Goal: Transaction & Acquisition: Purchase product/service

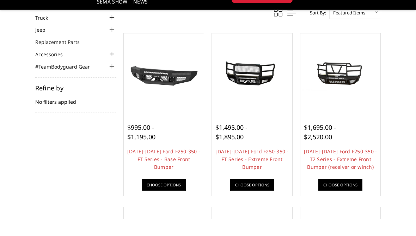
scroll to position [67, 0]
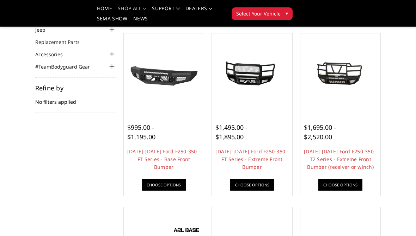
click at [348, 158] on link "[DATE]-[DATE] Ford F250-350 - T2 Series - Extreme Front Bumper (receiver or win…" at bounding box center [340, 159] width 73 height 22
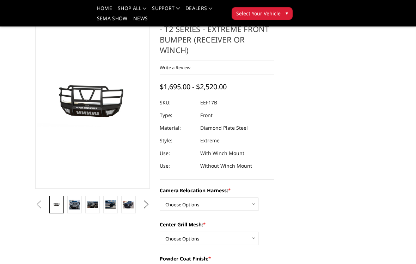
scroll to position [42, 0]
click at [74, 200] on img at bounding box center [74, 205] width 10 height 10
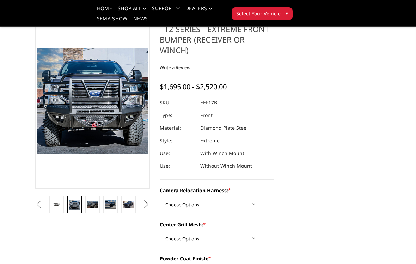
click at [92, 202] on img at bounding box center [92, 205] width 10 height 7
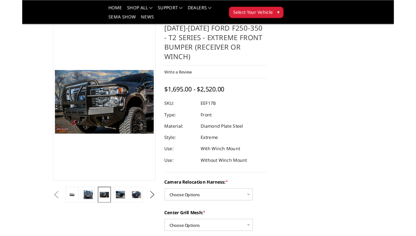
scroll to position [56, 0]
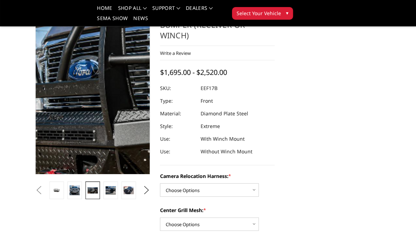
click at [61, 83] on img at bounding box center [186, 86] width 451 height 292
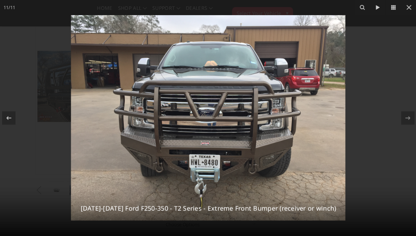
click at [406, 10] on icon at bounding box center [408, 8] width 8 height 8
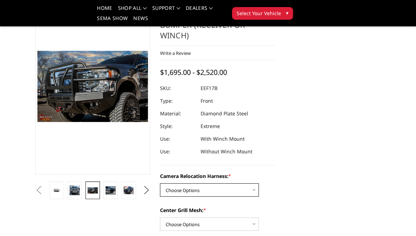
click at [245, 188] on select "Choose Options Without camera harness With camera harness" at bounding box center [209, 189] width 99 height 13
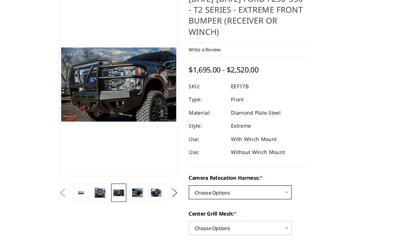
scroll to position [64, 0]
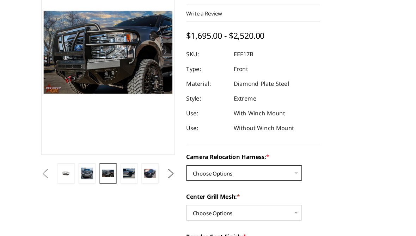
click at [187, 175] on select "Choose Options Without camera harness With camera harness" at bounding box center [209, 181] width 99 height 13
select select "3786"
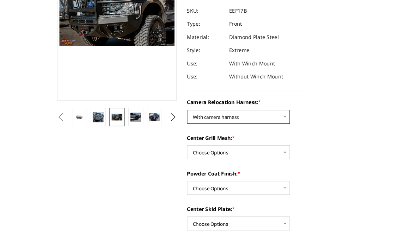
scroll to position [124, 0]
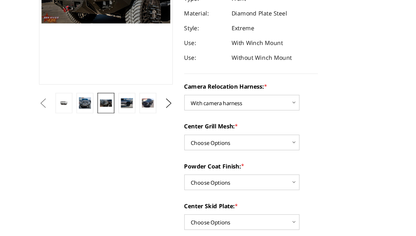
click at [204, 183] on select "Choose Options Textured Black Powder Coat Gloss Black Powder Coat Bare Metal" at bounding box center [209, 189] width 99 height 13
select select "3783"
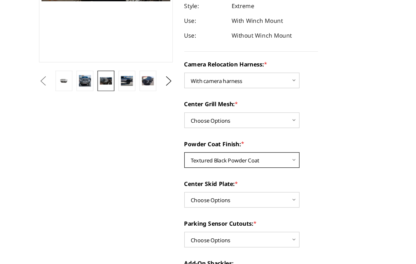
scroll to position [148, 0]
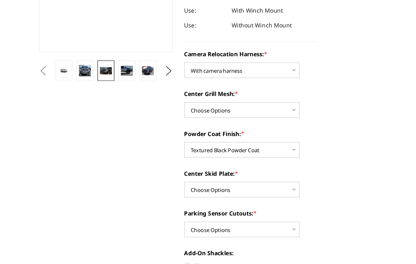
click at [216, 194] on select "Choose Options Winch Mount Skid Plate Standard Skid Plate (included) 2" Receive…" at bounding box center [209, 200] width 99 height 13
select select "3778"
click at [194, 228] on select "Choose Options No - Without Parking Sensor Cutouts" at bounding box center [209, 234] width 99 height 13
click at [190, 228] on select "Choose Options No - Without Parking Sensor Cutouts" at bounding box center [209, 234] width 99 height 13
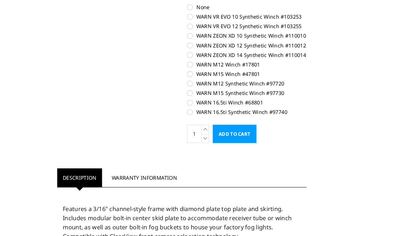
scroll to position [495, 0]
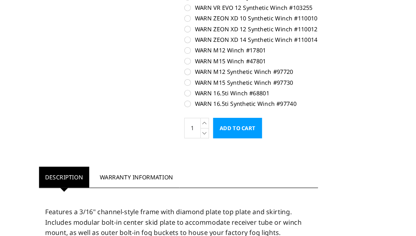
click at [201, 135] on input "Add to Cart" at bounding box center [205, 144] width 42 height 18
click at [202, 135] on input "Add to Cart" at bounding box center [205, 144] width 42 height 18
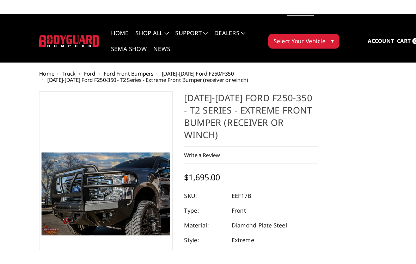
scroll to position [0, 0]
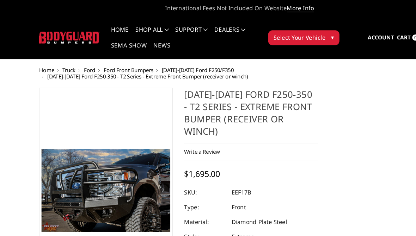
click at [258, 30] on span "Select Your Vehicle" at bounding box center [258, 32] width 44 height 7
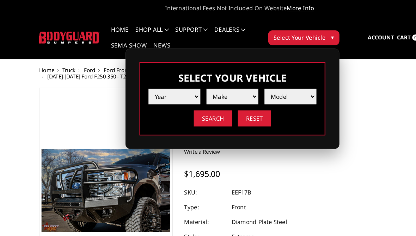
click at [152, 84] on select "Year 2025 2024 2023 2022 2021 2020 2019 2018 2017 2016 2015 2014 2013 2012 2011…" at bounding box center [151, 82] width 44 height 13
select select "yr_2020"
click at [196, 82] on select "Make Chevrolet Ford GMC Nissan Ram Toyota" at bounding box center [201, 82] width 44 height 13
select select "mk_ford"
click at [241, 82] on select "Model F150 F150 Raptor F250 / F350 F450 F550" at bounding box center [250, 82] width 44 height 13
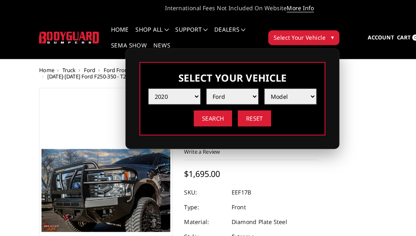
select select "md_f250-f350"
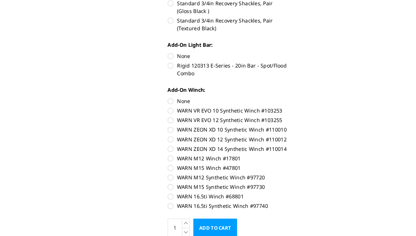
scroll to position [405, 0]
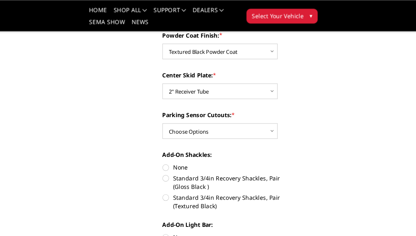
click at [192, 107] on select "Choose Options No - Without Parking Sensor Cutouts" at bounding box center [209, 112] width 99 height 13
select select "3777"
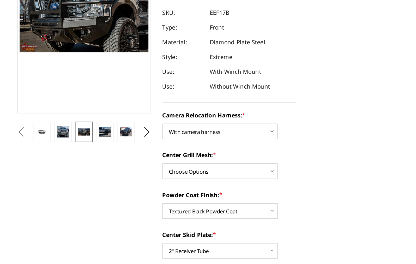
scroll to position [98, 0]
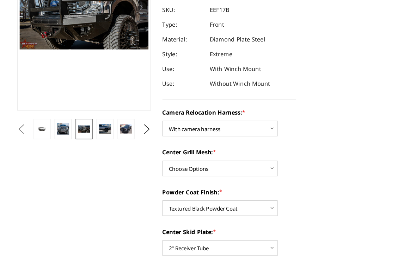
click at [204, 176] on select "Choose Options Without expanded metal With expanded metal" at bounding box center [209, 182] width 99 height 13
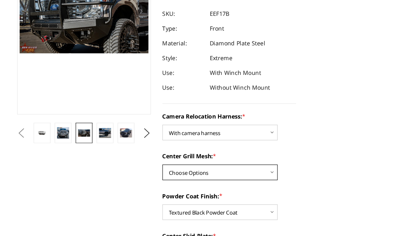
scroll to position [112, 0]
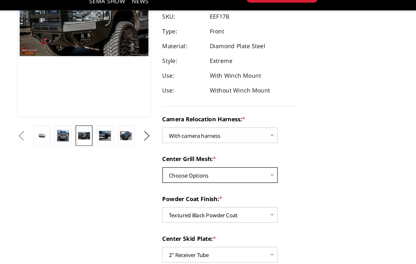
click at [196, 161] on select "Choose Options Without expanded metal With expanded metal" at bounding box center [209, 167] width 99 height 13
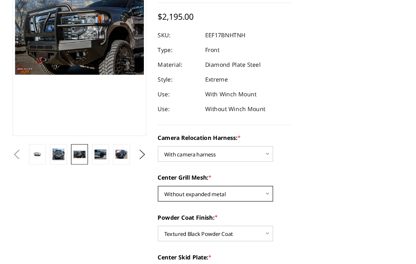
scroll to position [76, 0]
click at [209, 197] on select "Choose Options Without expanded metal With expanded metal" at bounding box center [209, 203] width 99 height 13
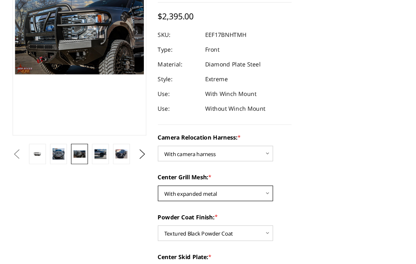
click at [204, 197] on select "Choose Options Without expanded metal With expanded metal" at bounding box center [209, 203] width 99 height 13
select select "3785"
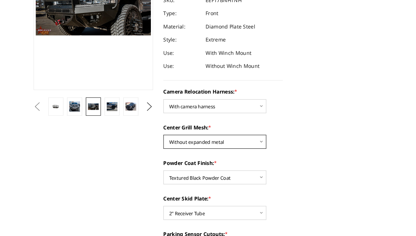
scroll to position [110, 0]
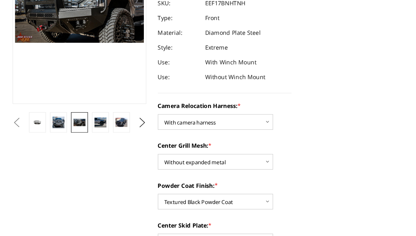
click at [203, 130] on select "Choose Options Without camera harness With camera harness" at bounding box center [209, 136] width 99 height 13
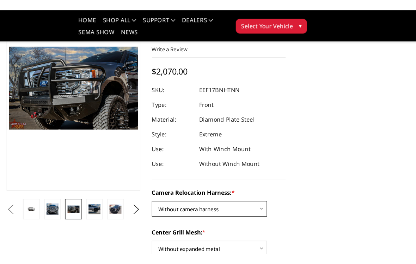
scroll to position [61, 0]
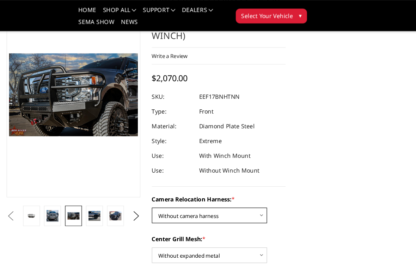
click at [206, 178] on select "Choose Options Without camera harness With camera harness" at bounding box center [209, 184] width 99 height 13
click at [209, 182] on select "Choose Options Without camera harness With camera harness" at bounding box center [209, 184] width 99 height 13
select select "3787"
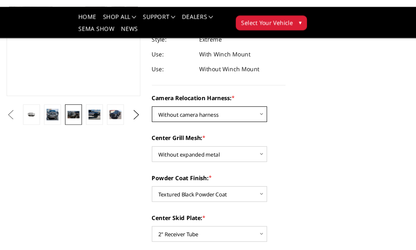
scroll to position [131, 0]
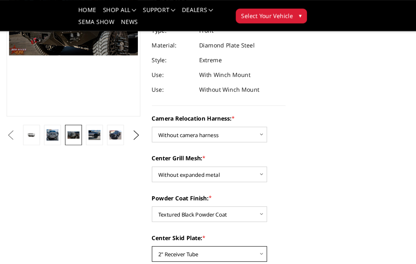
click at [191, 211] on select "Choose Options Winch Mount Skid Plate Standard Skid Plate (included) 2" Receive…" at bounding box center [209, 217] width 99 height 13
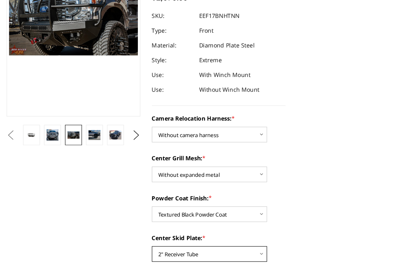
scroll to position [93, 0]
click at [189, 236] on select "Choose Options Winch Mount Skid Plate Standard Skid Plate (included) 2" Receive…" at bounding box center [209, 255] width 99 height 13
select select "3779"
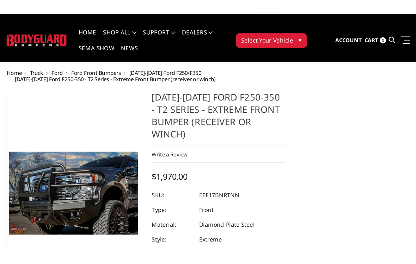
scroll to position [0, 0]
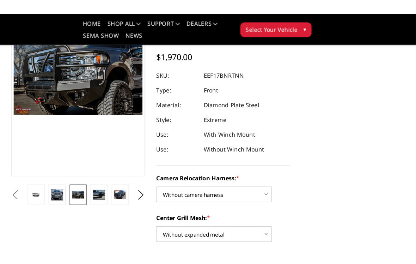
scroll to position [67, 0]
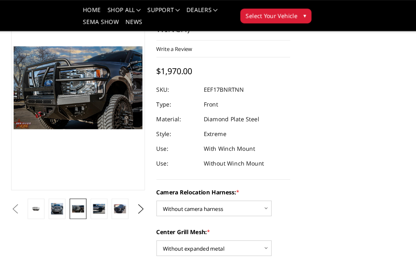
click at [183, 173] on select "Choose Options Without camera harness With camera harness" at bounding box center [209, 178] width 99 height 13
select select "3786"
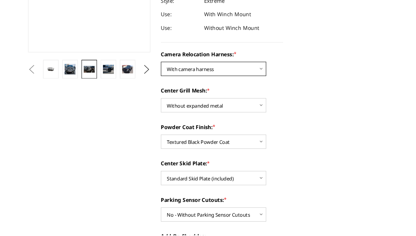
scroll to position [164, 0]
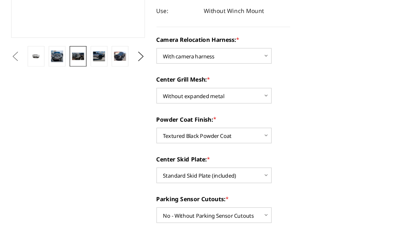
click at [171, 178] on select "Choose Options Winch Mount Skid Plate Standard Skid Plate (included) 2" Receive…" at bounding box center [209, 184] width 99 height 13
select select "3778"
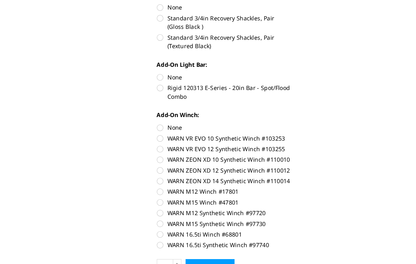
scroll to position [371, 0]
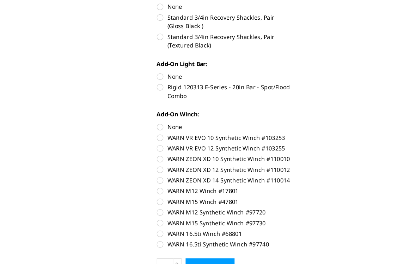
click at [160, 143] on label "None" at bounding box center [217, 146] width 114 height 7
click at [160, 143] on input "None" at bounding box center [160, 143] width 0 height 0
radio input "true"
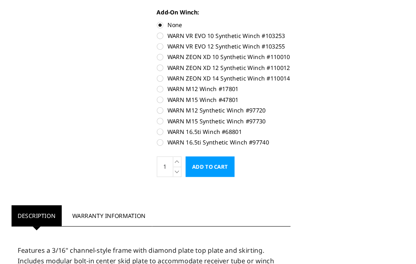
scroll to position [458, 0]
click at [184, 172] on input "Add to Cart" at bounding box center [205, 181] width 42 height 18
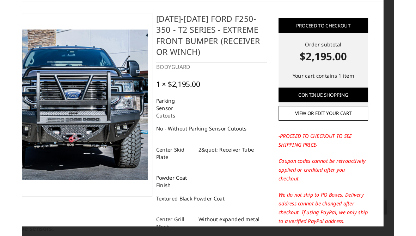
scroll to position [646, 0]
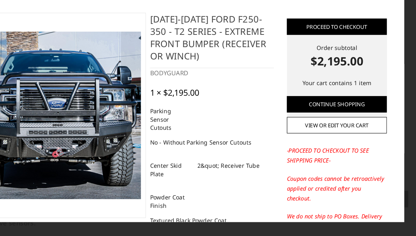
click at [305, 134] on link "View or edit your cart" at bounding box center [348, 141] width 86 height 14
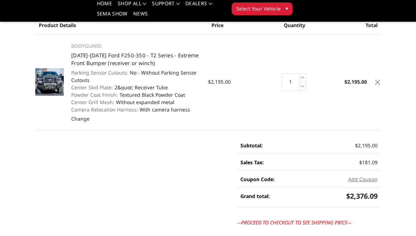
scroll to position [60, 0]
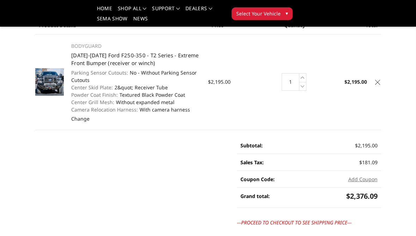
click at [299, 89] on icon at bounding box center [302, 86] width 7 height 9
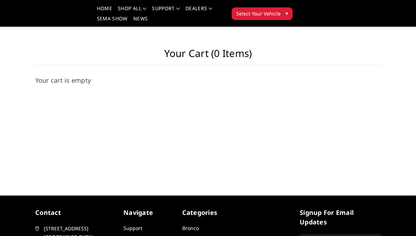
scroll to position [60, 0]
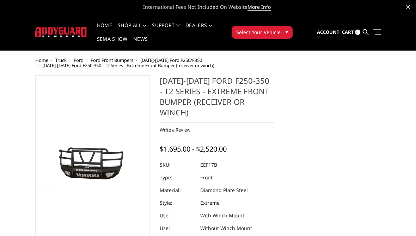
select select "3786"
select select "3785"
select select "3783"
select select "3778"
select select "3777"
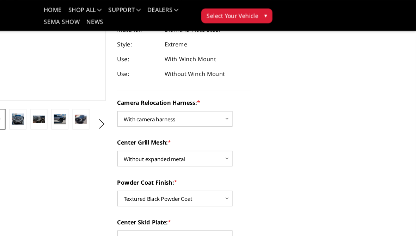
scroll to position [143, 0]
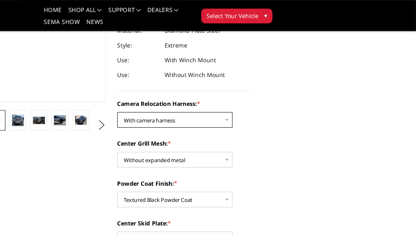
click at [182, 98] on select "Choose Options Without camera harness With camera harness" at bounding box center [209, 102] width 99 height 13
select select "3787"
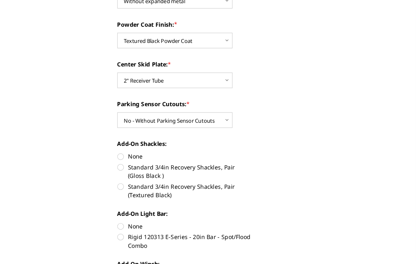
scroll to position [242, 0]
click at [160, 168] on label "None" at bounding box center [217, 171] width 114 height 7
click at [160, 168] on input "None" at bounding box center [160, 168] width 0 height 0
radio input "true"
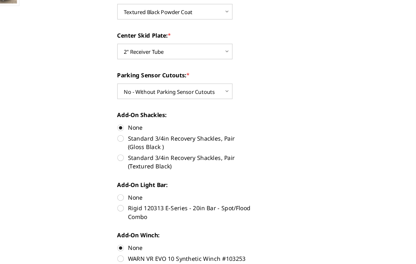
scroll to position [268, 0]
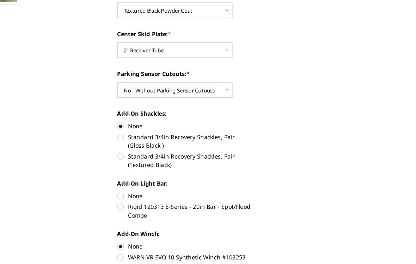
click at [160, 202] on label "None" at bounding box center [217, 205] width 114 height 7
click at [160, 202] on input "None" at bounding box center [160, 202] width 0 height 0
radio input "true"
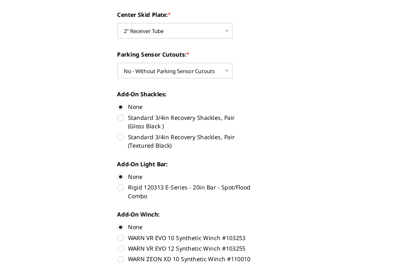
scroll to position [285, 0]
click at [160, 185] on label "None" at bounding box center [217, 188] width 114 height 7
click at [160, 185] on input "None" at bounding box center [160, 185] width 0 height 0
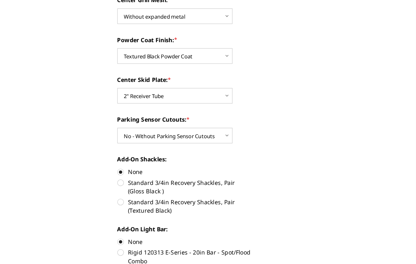
scroll to position [229, 0]
click at [160, 207] on label "Standard 3/4in Recovery Shackles, Pair (Textured Black)" at bounding box center [217, 214] width 114 height 15
click at [274, 191] on input "Standard 3/4in Recovery Shackles, Pair (Textured Black)" at bounding box center [274, 191] width 0 height 0
radio input "true"
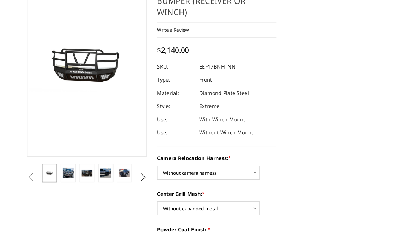
scroll to position [70, 0]
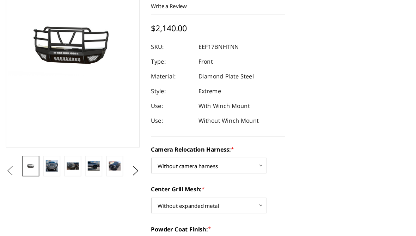
click at [69, 171] on img at bounding box center [74, 176] width 10 height 10
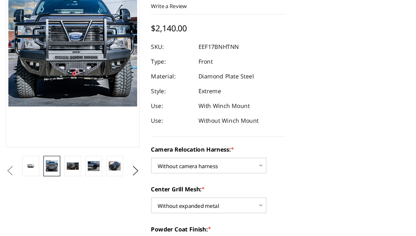
click at [87, 173] on img at bounding box center [92, 176] width 10 height 7
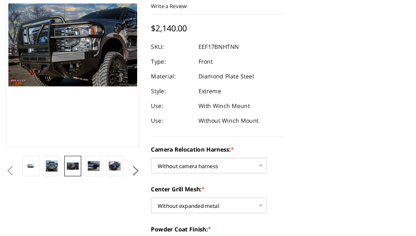
click at [105, 172] on img at bounding box center [110, 176] width 10 height 8
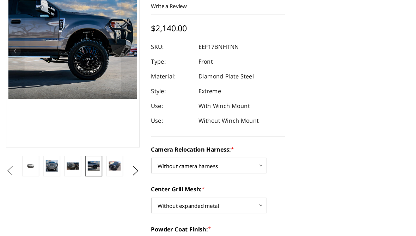
click at [123, 172] on img at bounding box center [128, 176] width 10 height 8
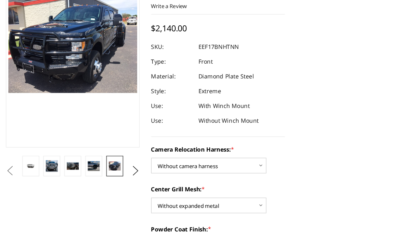
click at [33, 175] on button "Previous" at bounding box center [38, 180] width 11 height 11
click at [49, 167] on link at bounding box center [56, 176] width 14 height 18
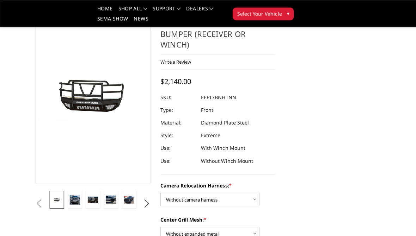
scroll to position [48, 0]
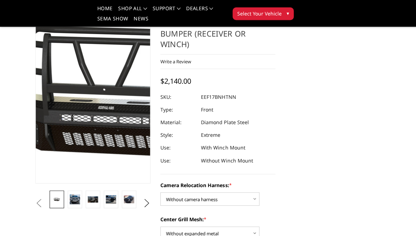
click at [80, 115] on img at bounding box center [128, 90] width 451 height 214
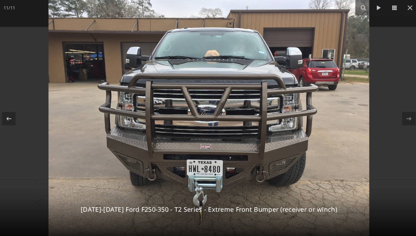
click at [409, 9] on icon at bounding box center [407, 7] width 5 height 5
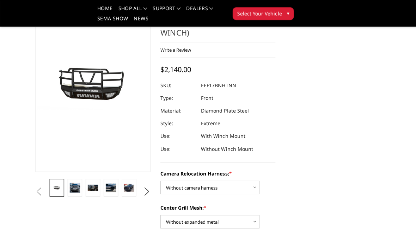
scroll to position [59, 0]
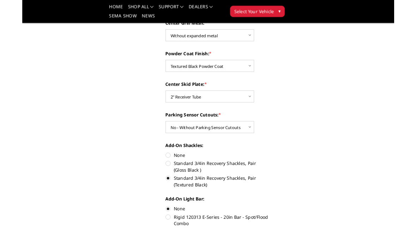
scroll to position [235, 0]
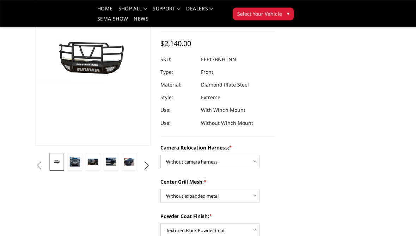
click at [89, 158] on img at bounding box center [92, 161] width 10 height 7
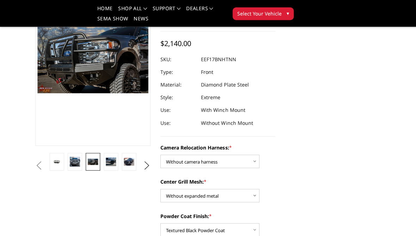
click at [108, 157] on img at bounding box center [110, 161] width 10 height 8
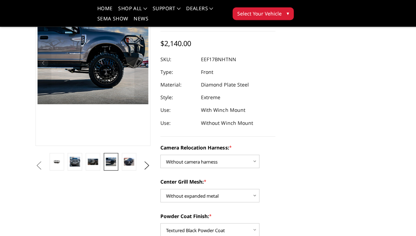
click at [128, 158] on img at bounding box center [128, 161] width 10 height 8
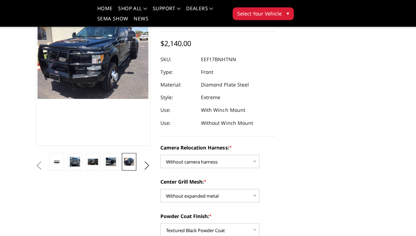
click at [145, 160] on button "Next" at bounding box center [146, 165] width 11 height 11
click at [36, 160] on button "Previous" at bounding box center [38, 165] width 11 height 11
click at [35, 160] on button "Previous" at bounding box center [38, 165] width 11 height 11
click at [34, 160] on button "Previous" at bounding box center [38, 165] width 11 height 11
click at [35, 160] on button "Previous" at bounding box center [38, 165] width 11 height 11
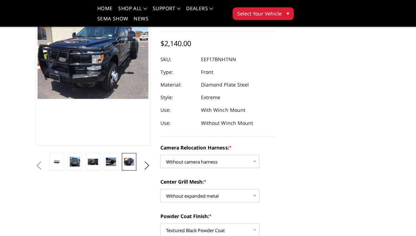
click at [44, 160] on button "Previous" at bounding box center [38, 165] width 11 height 11
click at [76, 157] on img at bounding box center [74, 161] width 10 height 10
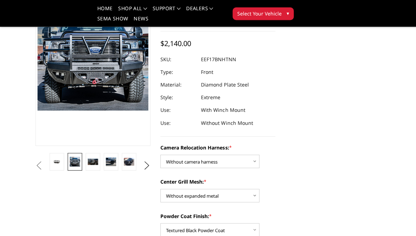
click at [110, 160] on img at bounding box center [110, 161] width 10 height 8
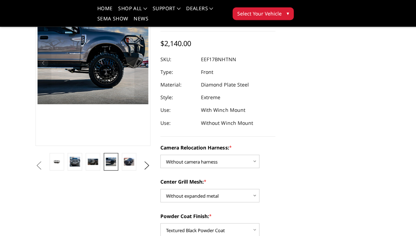
click at [130, 157] on img at bounding box center [128, 161] width 10 height 8
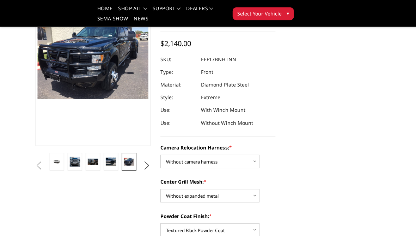
click at [76, 157] on img at bounding box center [74, 161] width 10 height 10
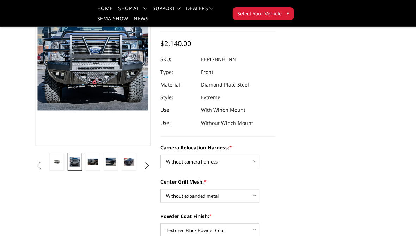
click at [104, 155] on link at bounding box center [110, 162] width 14 height 18
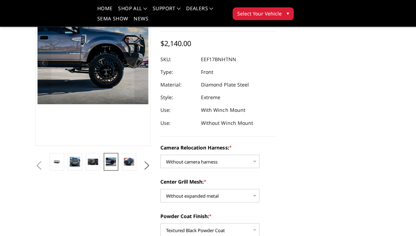
click at [126, 157] on img at bounding box center [128, 161] width 10 height 8
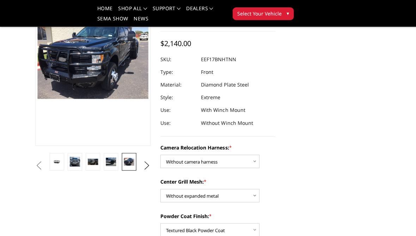
click at [144, 160] on button "Next" at bounding box center [146, 165] width 11 height 11
click at [132, 157] on img at bounding box center [128, 161] width 10 height 8
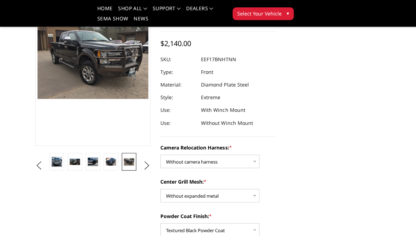
click at [143, 160] on button "Next" at bounding box center [146, 165] width 11 height 11
click at [130, 158] on img at bounding box center [128, 161] width 10 height 6
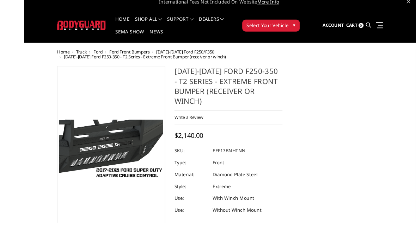
scroll to position [28, 0]
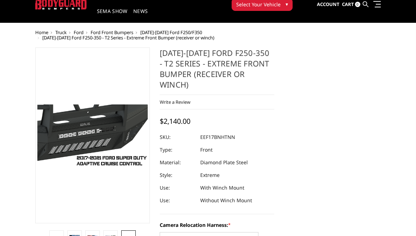
click at [124, 236] on img at bounding box center [128, 240] width 10 height 6
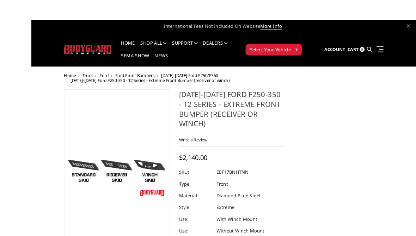
scroll to position [29, 0]
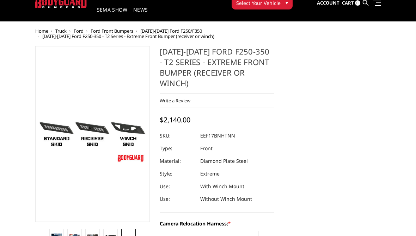
click at [106, 235] on img at bounding box center [110, 238] width 10 height 6
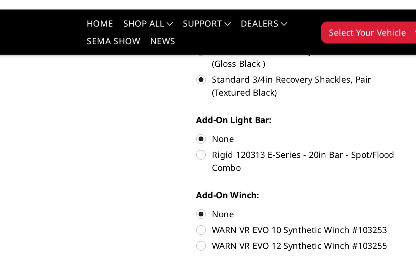
scroll to position [389, 0]
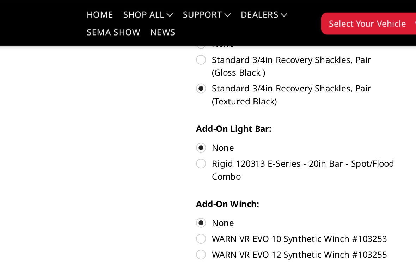
click at [160, 91] on label "Rigid 120313 E-Series - 20in Bar - Spot/Flood Combo" at bounding box center [217, 98] width 114 height 15
click at [274, 82] on input "Rigid 120313 E-Series - 20in Bar - Spot/Flood Combo" at bounding box center [274, 81] width 0 height 0
radio input "true"
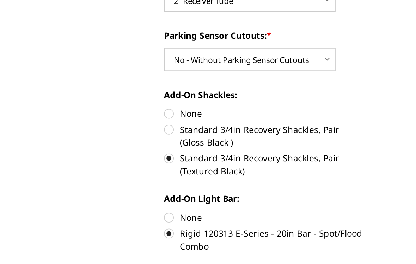
scroll to position [237, 0]
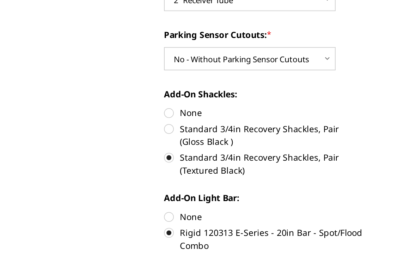
click at [160, 174] on label "None" at bounding box center [217, 177] width 114 height 7
click at [160, 174] on input "None" at bounding box center [160, 174] width 0 height 0
radio input "true"
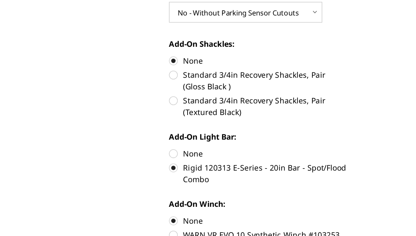
scroll to position [263, 0]
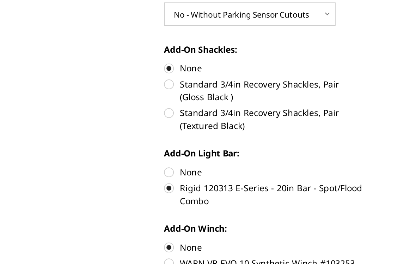
click at [160, 207] on label "None" at bounding box center [217, 210] width 114 height 7
click at [160, 207] on input "None" at bounding box center [160, 207] width 0 height 0
radio input "true"
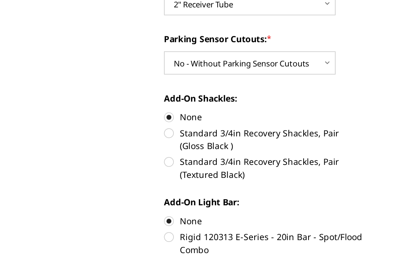
scroll to position [235, 0]
click at [160, 236] on label "Rigid 120313 E-Series - 20in Bar - Spot/Flood Combo" at bounding box center [217, 252] width 114 height 15
click at [274, 236] on input "Rigid 120313 E-Series - 20in Bar - Spot/Flood Combo" at bounding box center [274, 236] width 0 height 0
radio input "true"
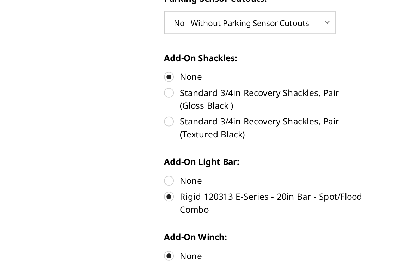
scroll to position [257, 0]
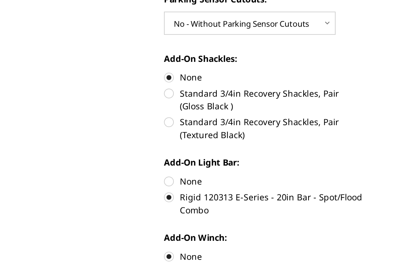
click at [160, 213] on label "None" at bounding box center [217, 216] width 114 height 7
click at [160, 213] on input "None" at bounding box center [160, 213] width 0 height 0
radio input "true"
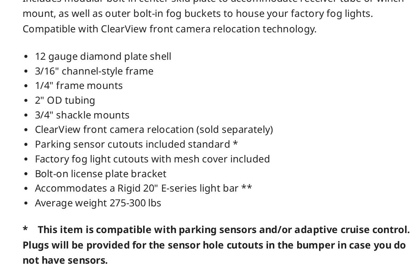
scroll to position [608, 0]
click at [229, 200] on li "Factory fog light cutouts with mesh cover included" at bounding box center [158, 204] width 221 height 8
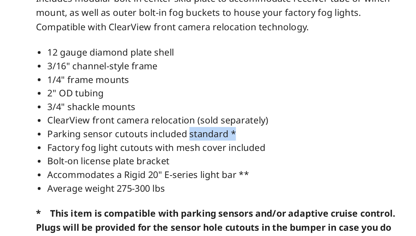
scroll to position [630, 0]
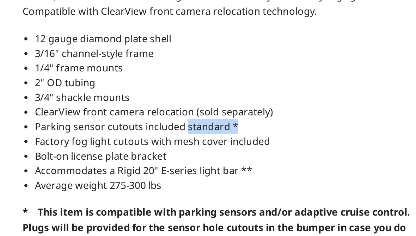
click at [223, 169] on li "Parking sensor cutouts included standard *" at bounding box center [158, 173] width 221 height 8
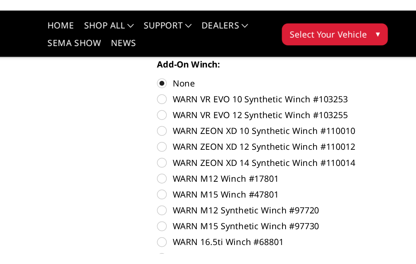
scroll to position [475, 0]
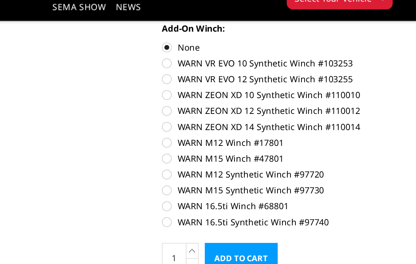
click at [184, 155] on input "Add to Cart" at bounding box center [205, 164] width 42 height 18
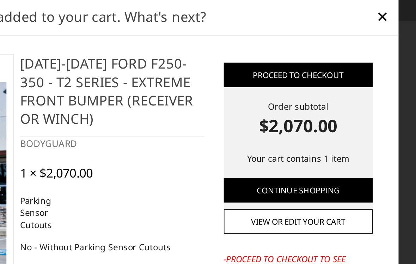
scroll to position [7, 0]
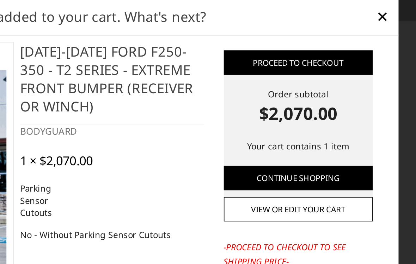
click at [305, 128] on link "View or edit your cart" at bounding box center [348, 135] width 86 height 14
